Goal: Information Seeking & Learning: Check status

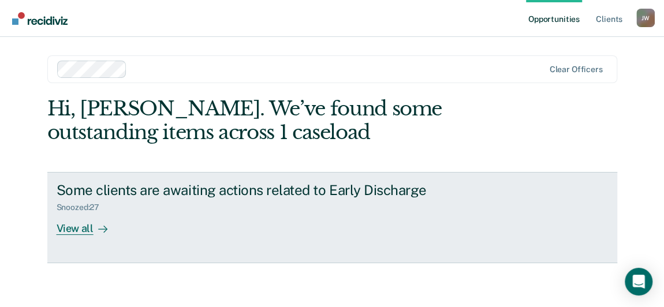
click at [78, 225] on div "View all" at bounding box center [89, 223] width 65 height 23
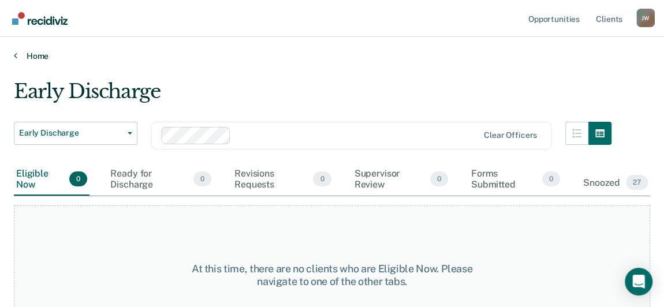
click at [36, 57] on link "Home" at bounding box center [332, 56] width 636 height 10
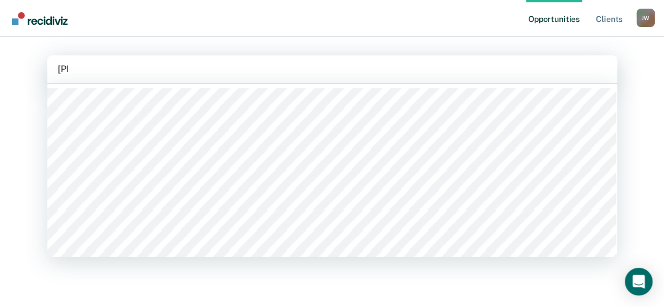
type input "[PERSON_NAME]"
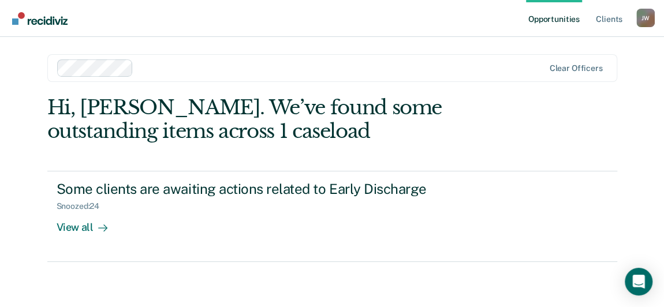
scroll to position [2, 0]
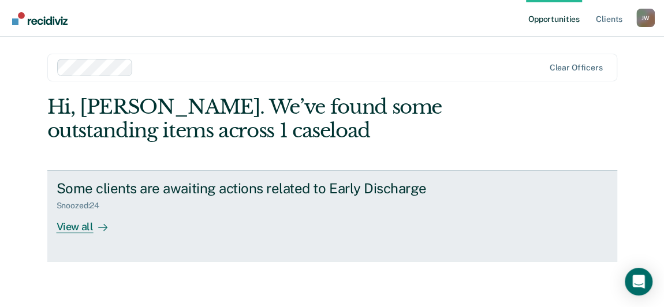
click at [65, 227] on div "View all" at bounding box center [89, 222] width 65 height 23
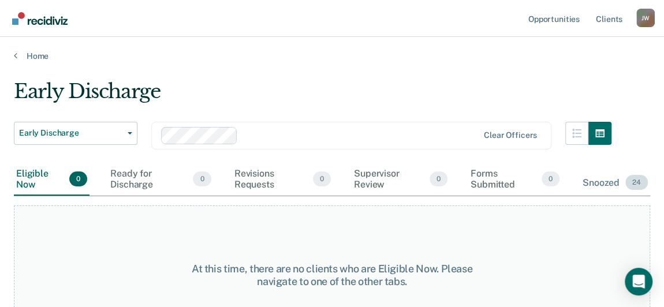
click at [602, 184] on div "Snoozed 24" at bounding box center [615, 182] width 70 height 25
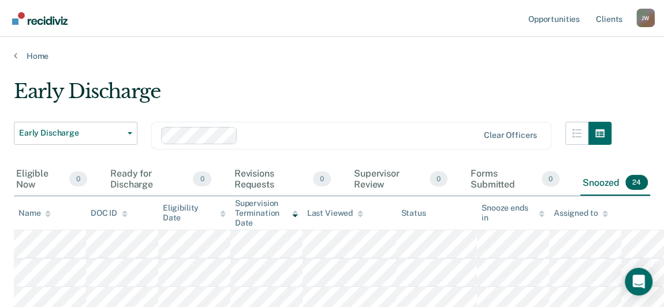
click at [30, 48] on div "Home" at bounding box center [332, 49] width 664 height 24
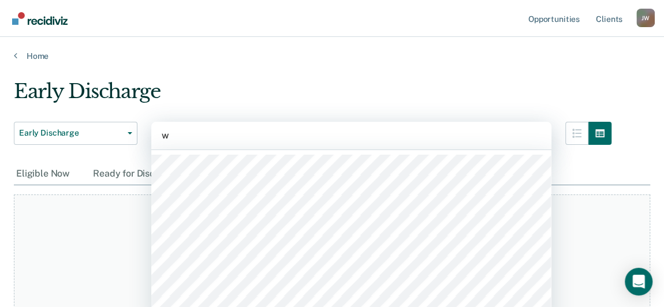
scroll to position [15, 0]
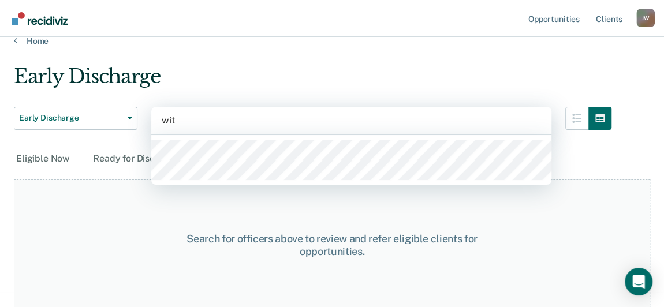
type input "[PERSON_NAME]"
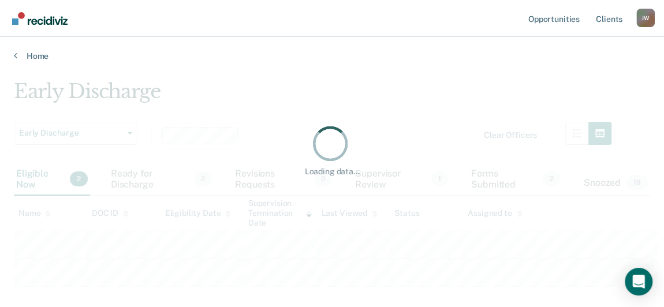
scroll to position [0, 0]
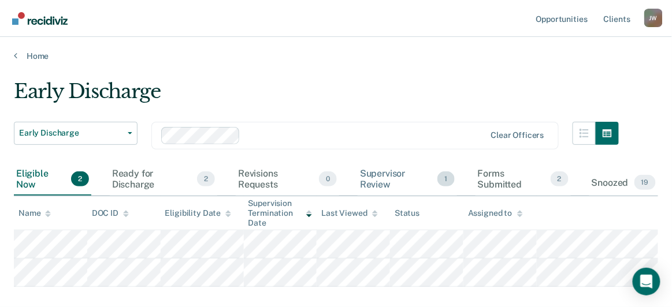
click at [377, 178] on div "Supervisor Review 1" at bounding box center [406, 179] width 99 height 32
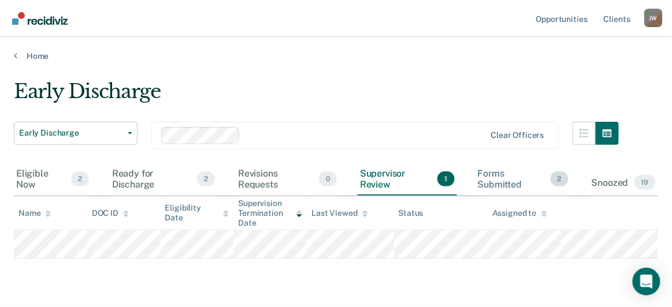
click at [497, 174] on div "Forms Submitted 2" at bounding box center [522, 179] width 95 height 32
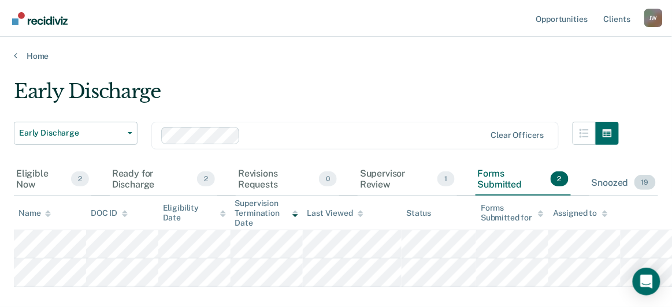
click at [603, 182] on div "Snoozed 19" at bounding box center [623, 182] width 69 height 25
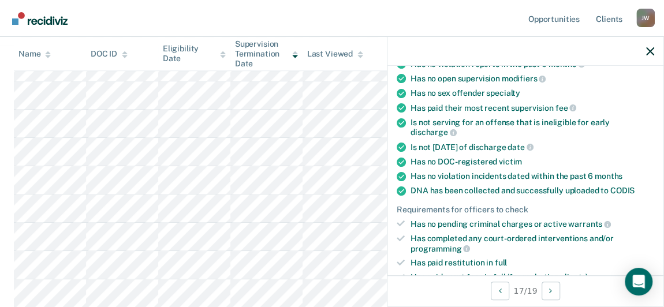
scroll to position [52, 0]
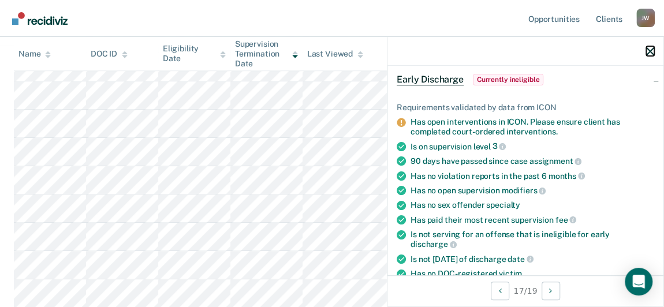
click at [651, 51] on icon "button" at bounding box center [650, 51] width 8 height 8
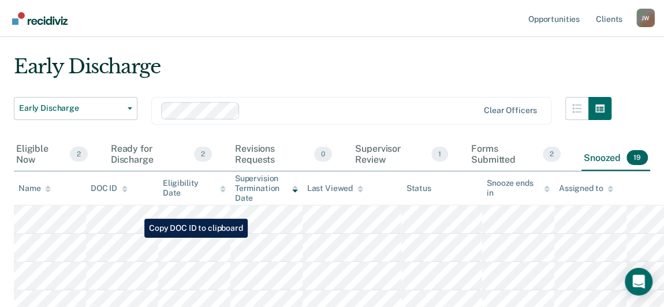
scroll to position [0, 0]
